Goal: Task Accomplishment & Management: Manage account settings

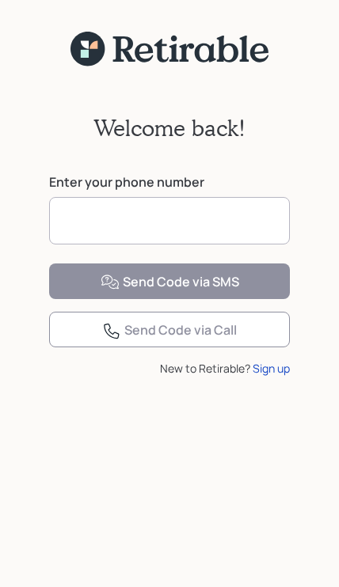
click at [78, 215] on input at bounding box center [169, 220] width 241 height 47
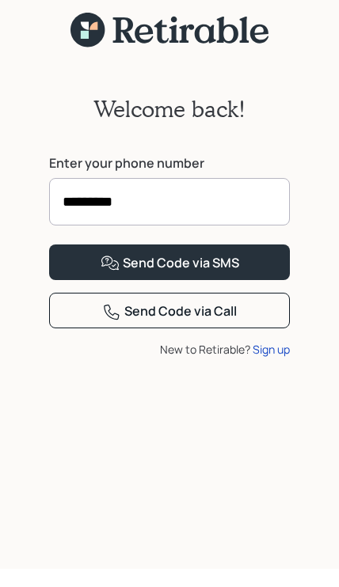
type input "**********"
click at [207, 292] on div "Send Code via SMS" at bounding box center [169, 282] width 138 height 19
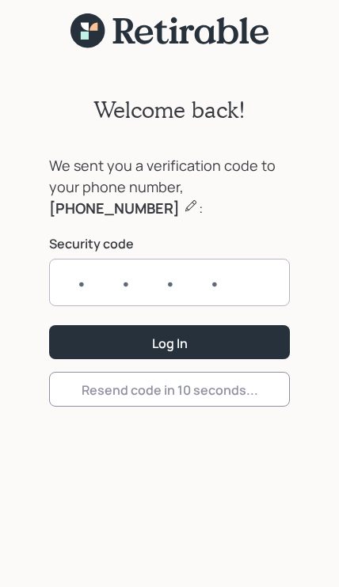
scroll to position [19, 0]
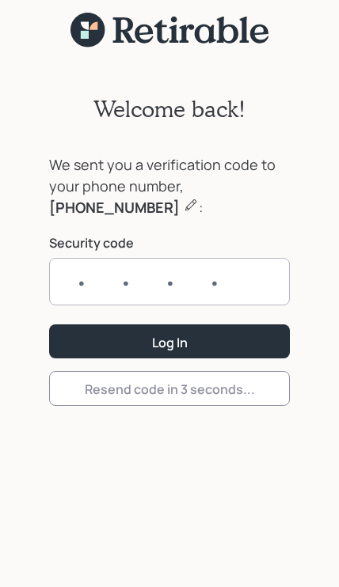
click at [81, 279] on input "text" at bounding box center [169, 281] width 241 height 47
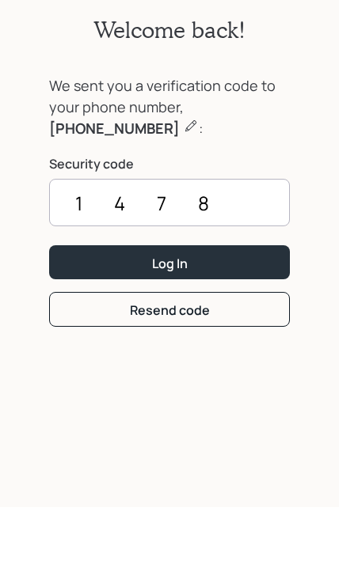
type input "1478"
click at [187, 335] on div "Log In" at bounding box center [170, 343] width 36 height 17
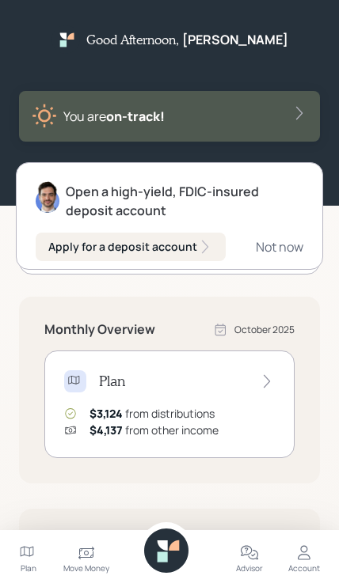
click at [284, 254] on div "Not now" at bounding box center [279, 246] width 47 height 17
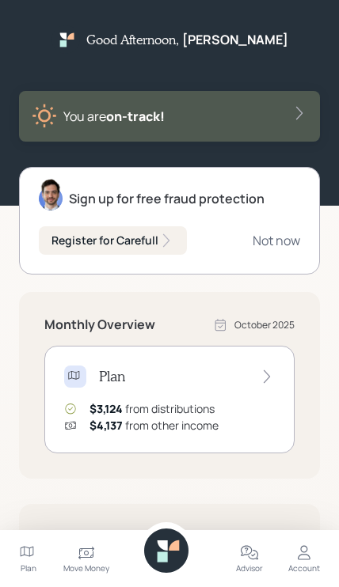
click at [274, 246] on div "Not now" at bounding box center [275, 240] width 47 height 17
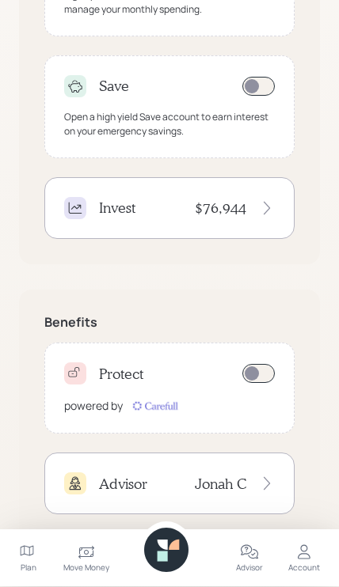
scroll to position [498, 0]
click at [308, 563] on icon at bounding box center [303, 553] width 19 height 19
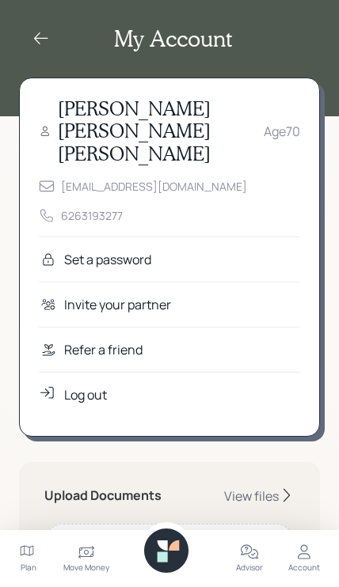
click at [138, 250] on div "Set a password" at bounding box center [107, 259] width 87 height 19
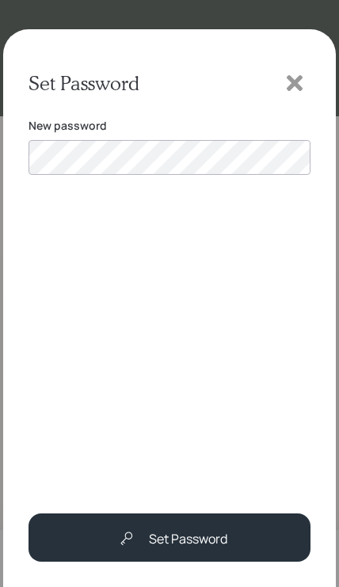
scroll to position [329, 0]
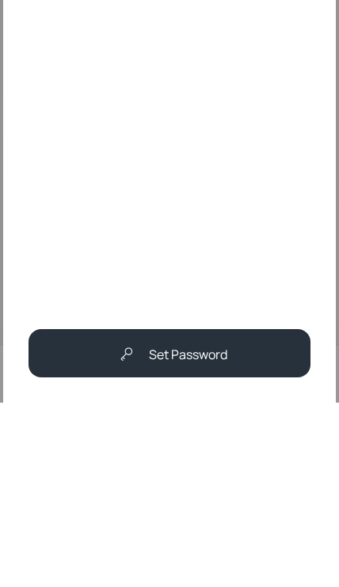
click at [181, 529] on div "Set Password" at bounding box center [188, 538] width 78 height 19
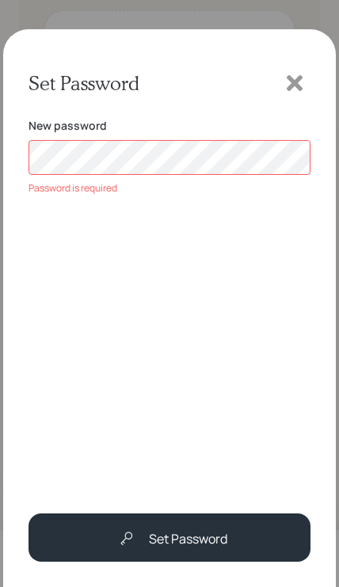
scroll to position [469, 0]
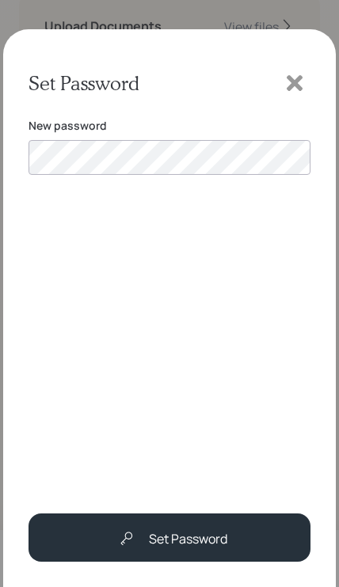
click at [182, 541] on div "Set Password" at bounding box center [188, 538] width 78 height 19
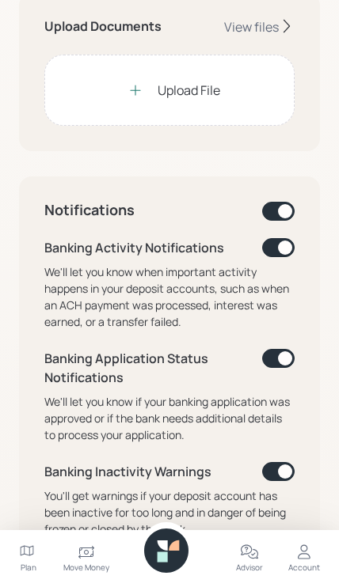
click at [183, 81] on div "Upload File" at bounding box center [188, 90] width 63 height 19
click at [180, 81] on div "Upload File" at bounding box center [188, 90] width 63 height 19
click at [165, 81] on div "Upload File" at bounding box center [188, 90] width 63 height 19
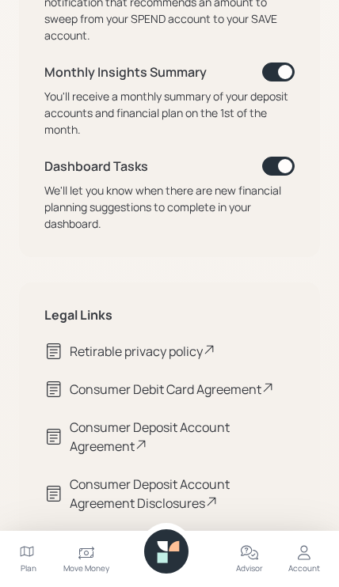
scroll to position [1085, 0]
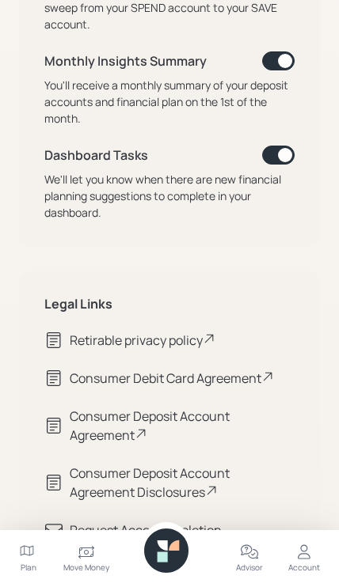
click at [306, 563] on icon at bounding box center [303, 553] width 19 height 19
click at [311, 574] on div "Account" at bounding box center [304, 569] width 32 height 12
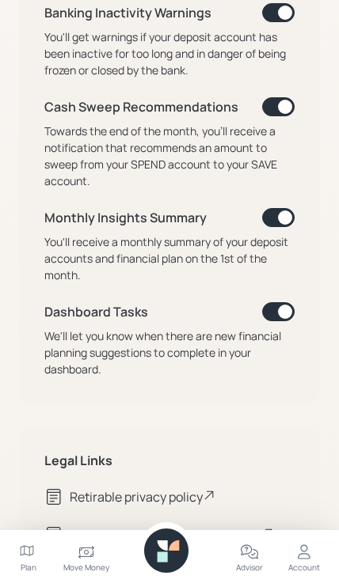
scroll to position [922, 0]
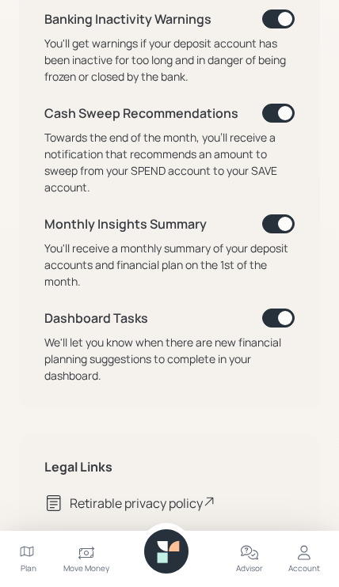
click at [286, 309] on span at bounding box center [278, 318] width 32 height 19
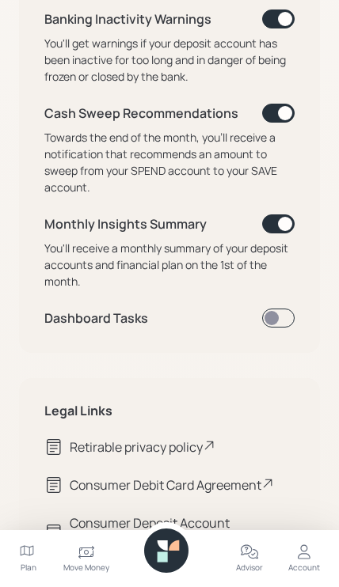
click at [285, 309] on span at bounding box center [278, 318] width 32 height 19
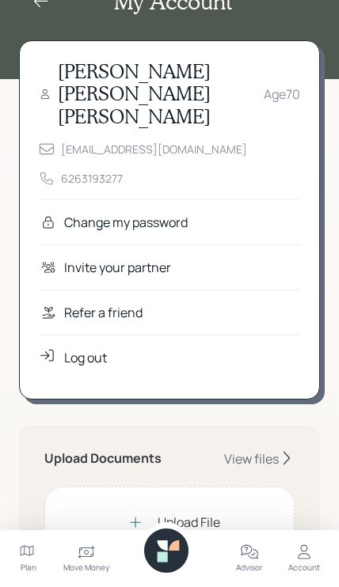
scroll to position [39, 0]
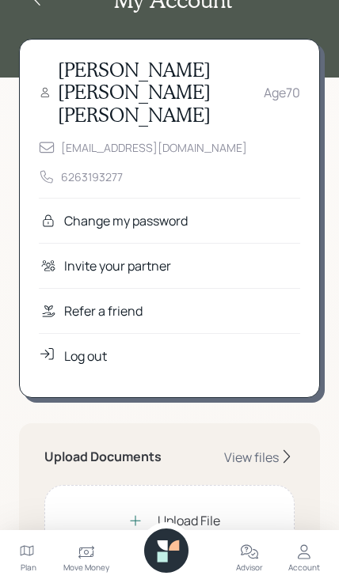
click at [249, 449] on div "View files" at bounding box center [251, 457] width 55 height 17
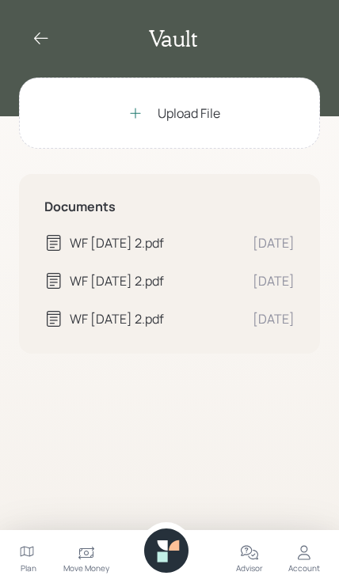
click at [44, 40] on icon at bounding box center [41, 38] width 19 height 19
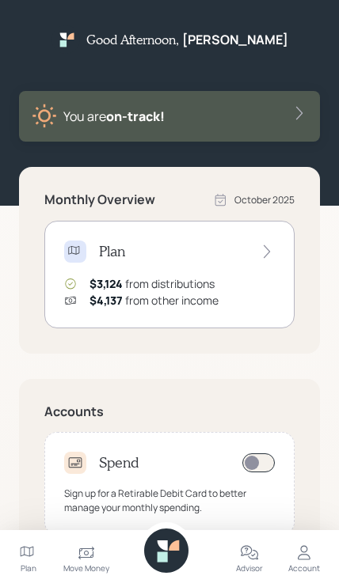
click at [309, 557] on icon at bounding box center [304, 552] width 13 height 14
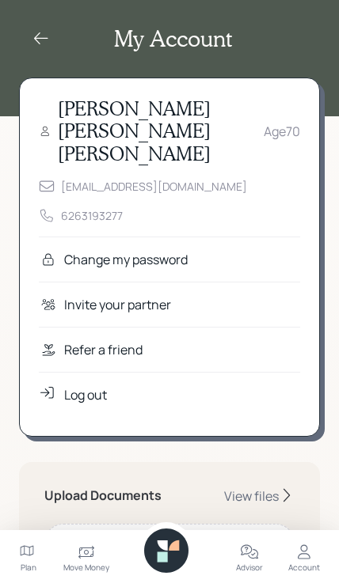
click at [79, 385] on div "Log out" at bounding box center [85, 394] width 43 height 19
